Goal: Task Accomplishment & Management: Manage account settings

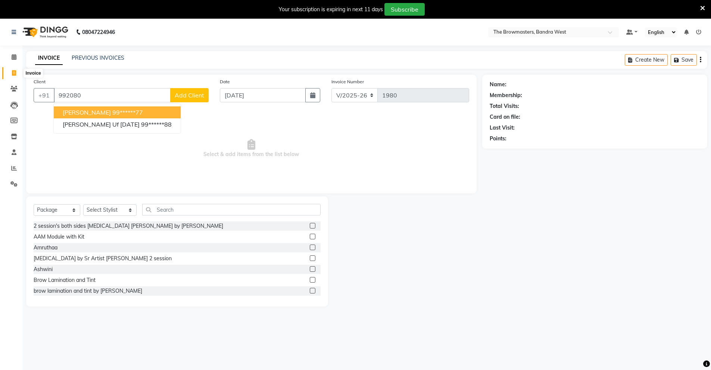
select select "6949"
select select "package"
click at [15, 54] on icon at bounding box center [14, 57] width 5 height 6
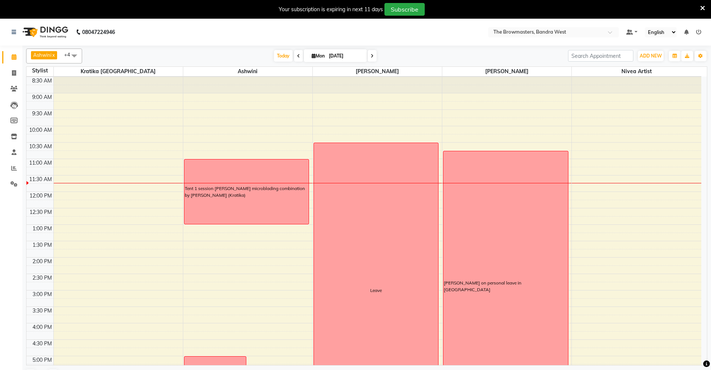
scroll to position [16, 0]
click at [275, 196] on span "Edit Block Time" at bounding box center [288, 198] width 36 height 8
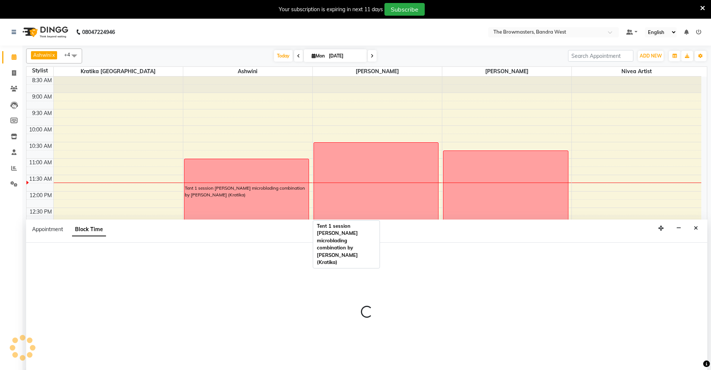
scroll to position [19, 0]
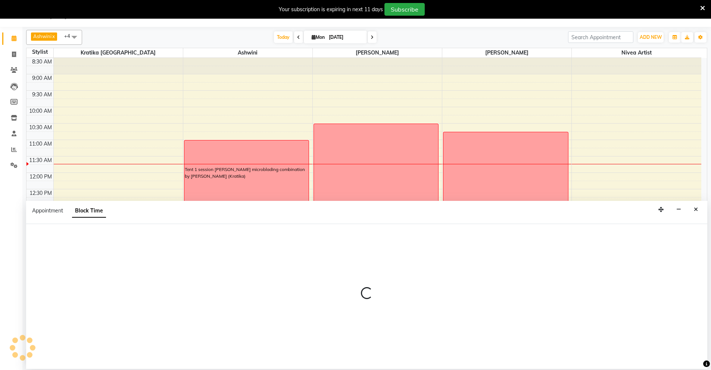
select select "64306"
select select "660"
select select "780"
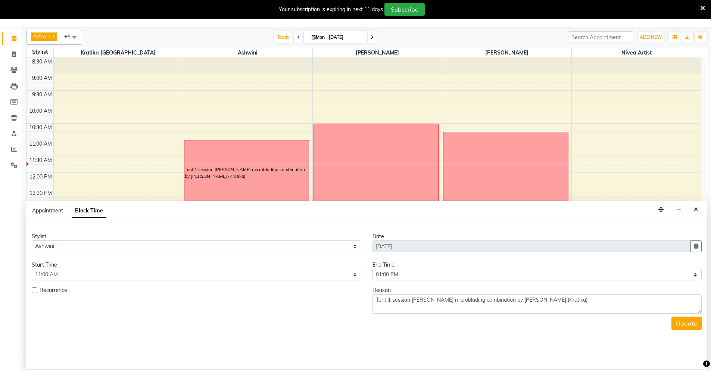
scroll to position [99, 0]
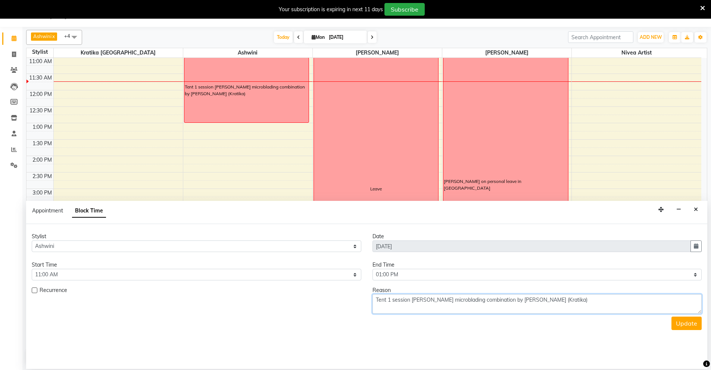
click at [386, 301] on textarea "Tent 1 session [PERSON_NAME] microblading combination by [PERSON_NAME] (Kratika)" at bounding box center [537, 303] width 330 height 19
click at [380, 301] on textarea "1 session kesha microblading combination by Ashwini (Kratika)" at bounding box center [537, 303] width 330 height 19
click at [382, 302] on textarea "1 st session kesha microblading combination by Ashwini (Kratika)" at bounding box center [537, 303] width 330 height 19
type textarea "1st session kesha microblading combination by Ashwini (Kratika)"
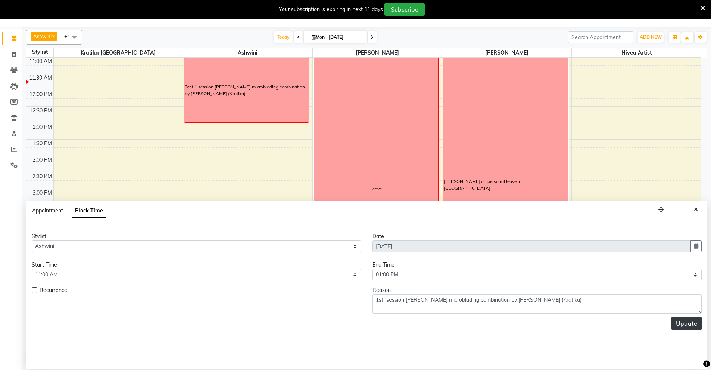
click at [686, 320] on button "Update" at bounding box center [686, 322] width 30 height 13
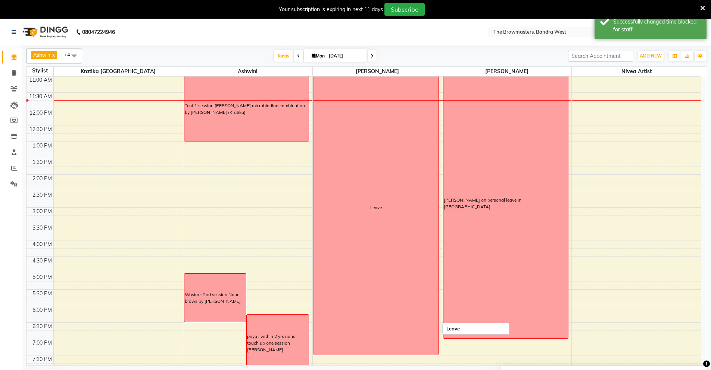
scroll to position [0, 0]
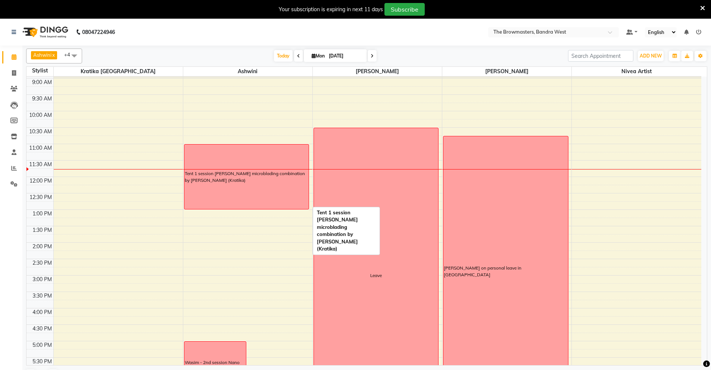
scroll to position [69, 0]
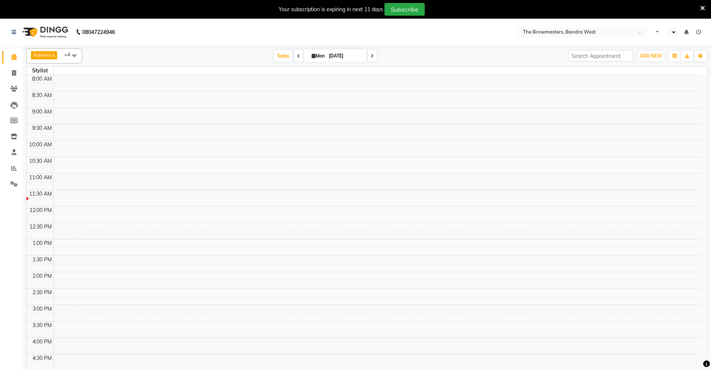
select select "en"
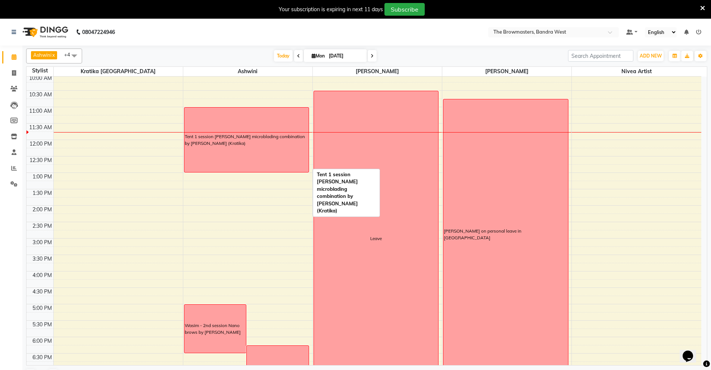
scroll to position [93, 0]
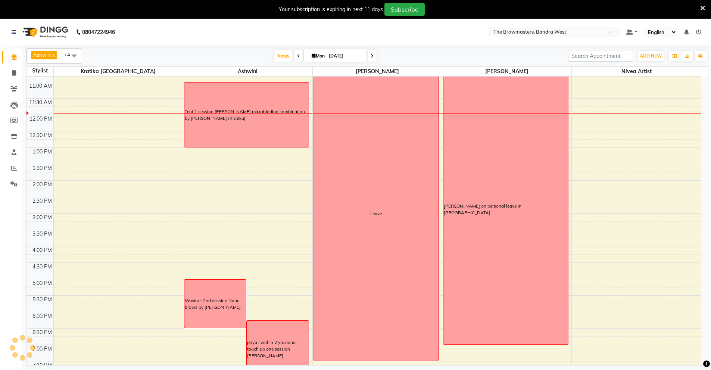
click at [340, 51] on input "[DATE]" at bounding box center [345, 55] width 37 height 11
select select "9"
select select "2025"
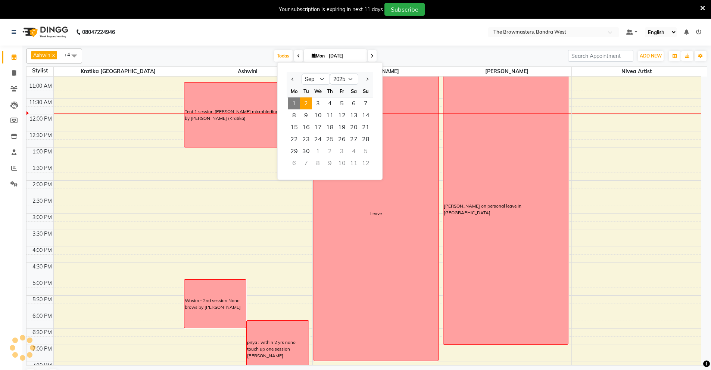
click at [305, 101] on span "2" at bounding box center [306, 103] width 12 height 12
type input "02-09-2025"
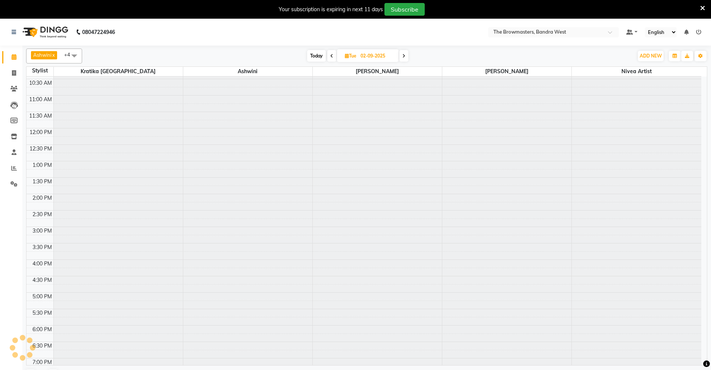
scroll to position [0, 0]
